Goal: Find specific page/section: Find specific page/section

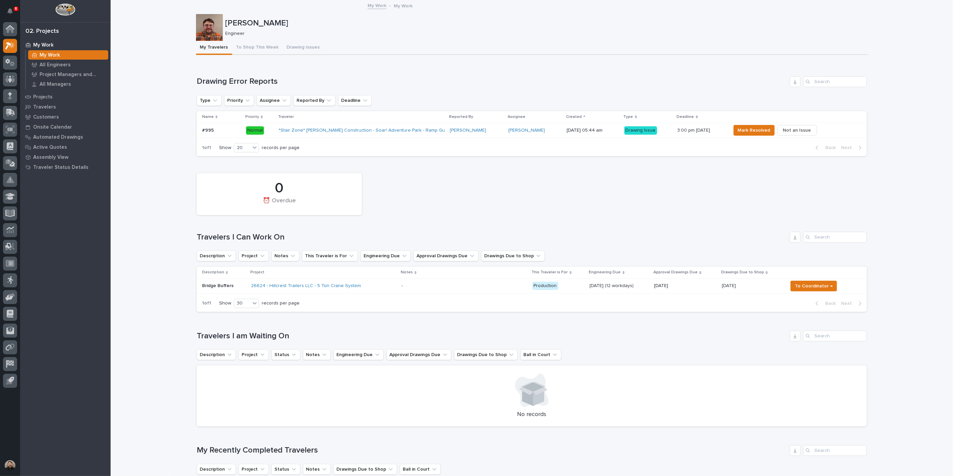
click at [15, 8] on p "6" at bounding box center [16, 8] width 2 height 5
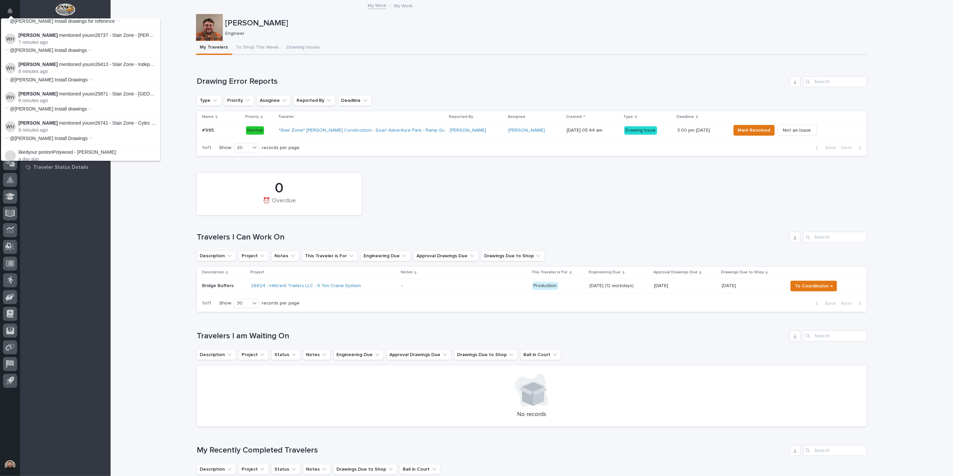
scroll to position [37, 0]
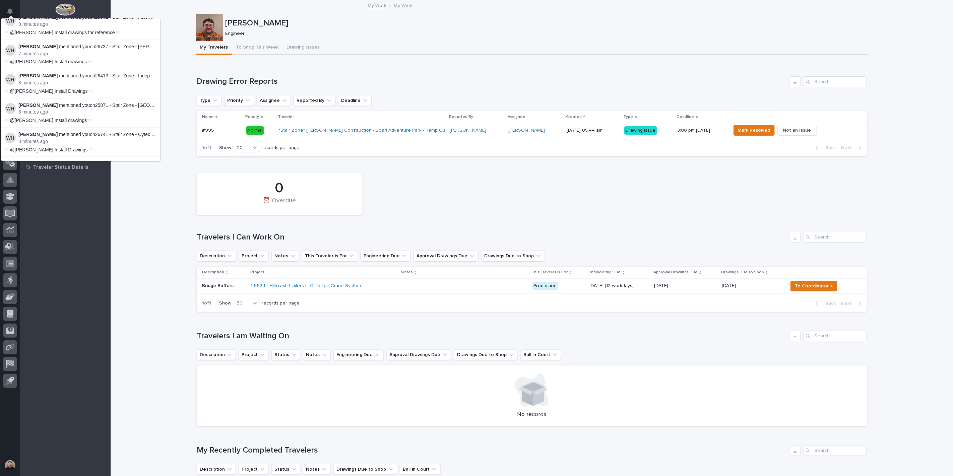
click at [137, 132] on link "26741 - Stair Zone - Cytec Engineered Materials - Custom Crossover" at bounding box center [167, 134] width 144 height 5
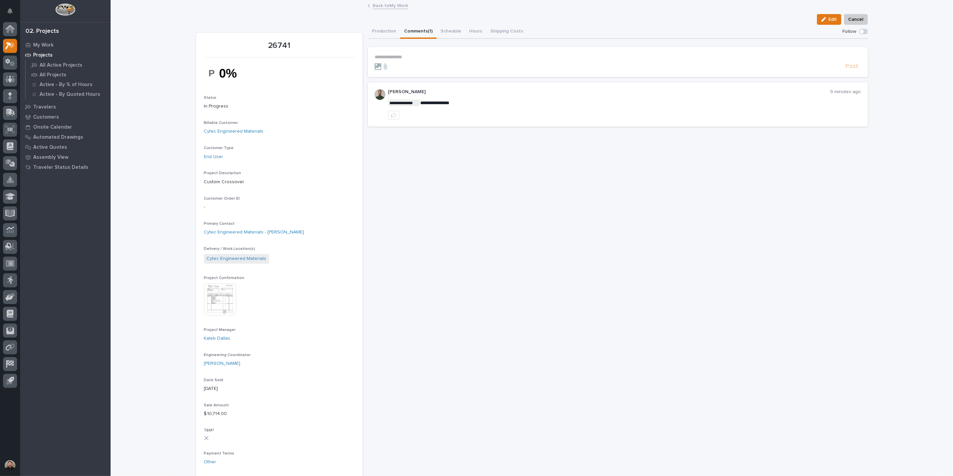
click at [119, 91] on div "Loading... Saving… Loading... Saving… 26741 Edit Cancel Edit Cancel 26741 Statu…" at bounding box center [532, 445] width 843 height 889
click at [383, 29] on button "Production" at bounding box center [384, 32] width 32 height 14
click at [417, 34] on button "Comments (1)" at bounding box center [418, 32] width 37 height 14
click at [379, 25] on button "Production" at bounding box center [384, 32] width 32 height 14
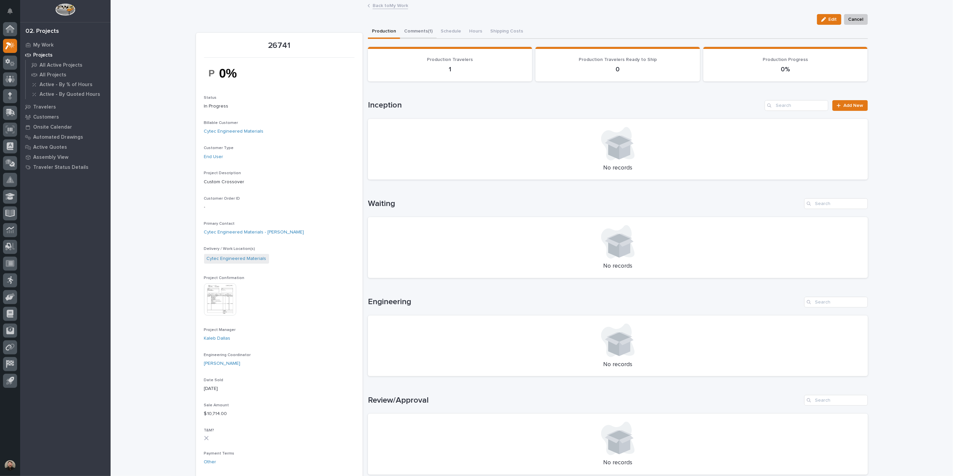
click at [409, 31] on button "Comments (1)" at bounding box center [418, 32] width 37 height 14
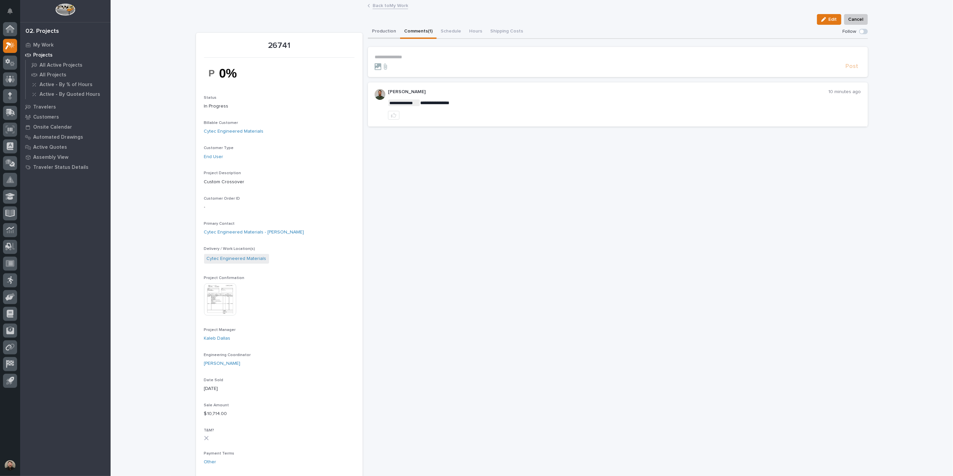
click at [387, 31] on button "Production" at bounding box center [384, 32] width 32 height 14
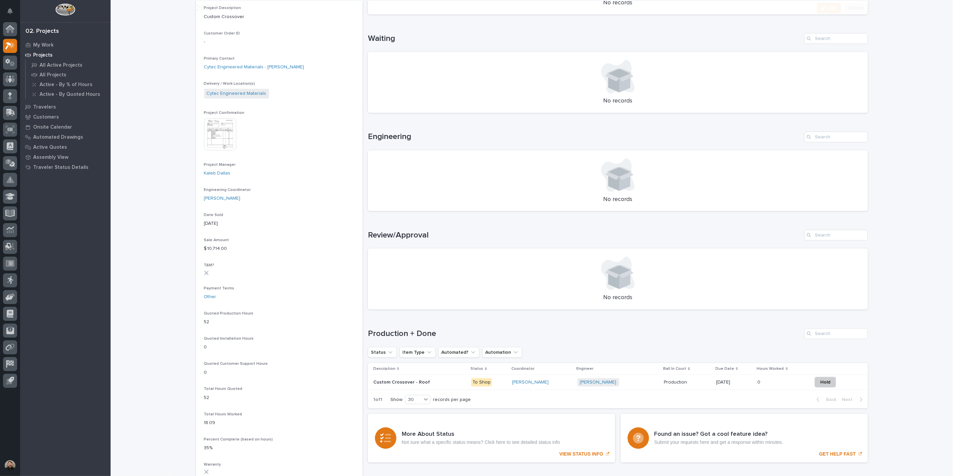
scroll to position [335, 0]
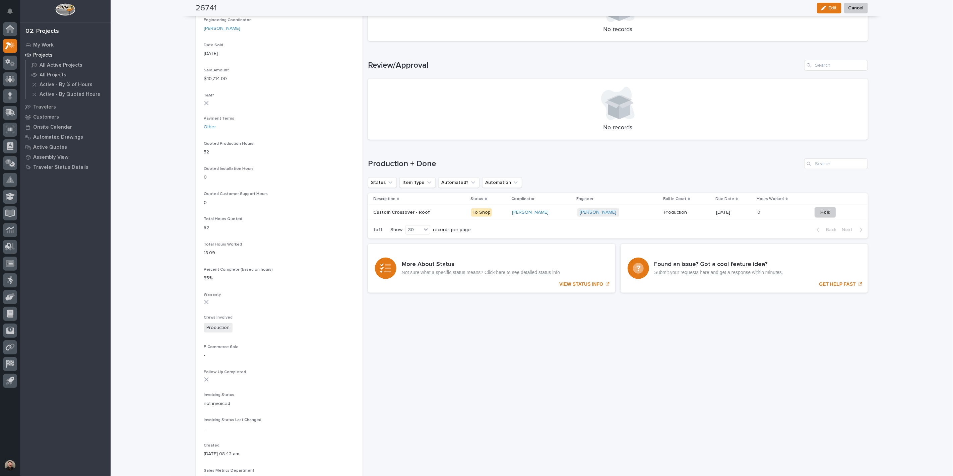
click at [421, 214] on p "Custom Crossover - Roof" at bounding box center [402, 212] width 58 height 7
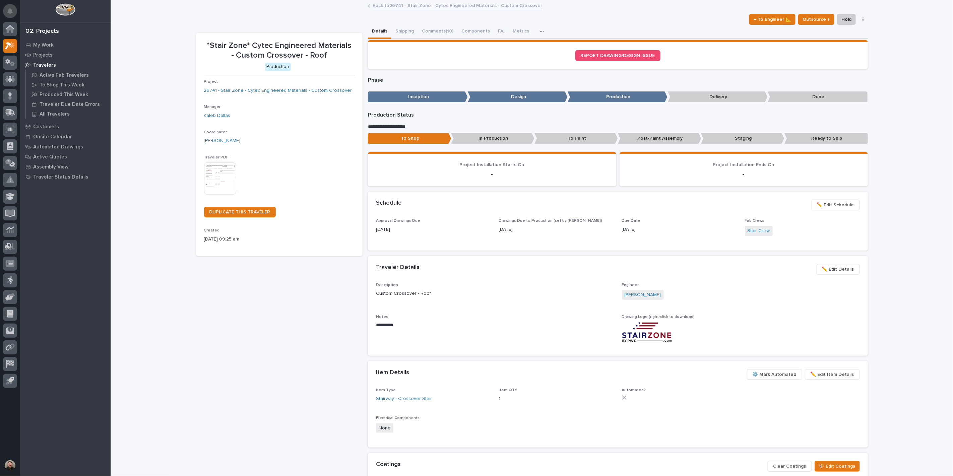
click at [6, 7] on button "Notifications" at bounding box center [10, 11] width 14 height 14
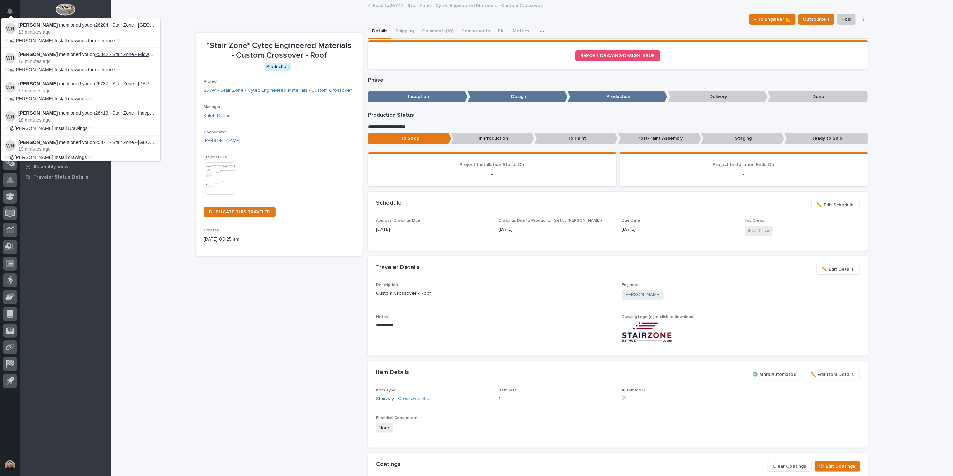
click at [122, 53] on link "25842 - Stair Zone - Midwest Finishing Systems - Maintenance Stairs" at bounding box center [167, 54] width 144 height 5
